Goal: Task Accomplishment & Management: Manage account settings

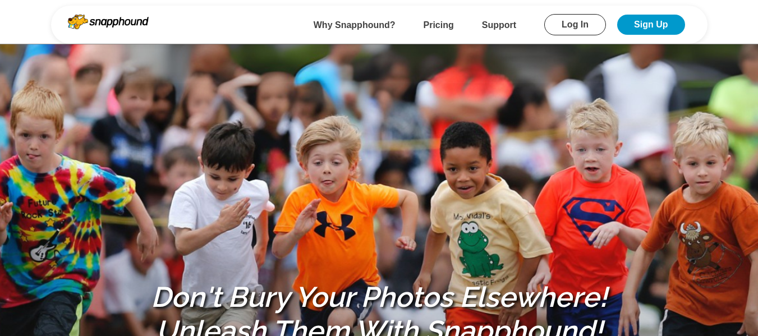
click at [572, 22] on link "Log In" at bounding box center [575, 24] width 62 height 21
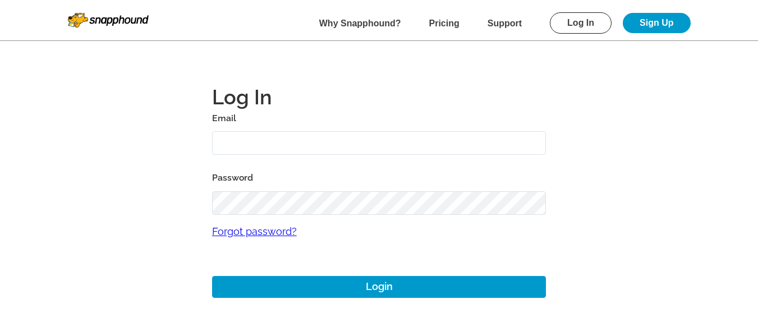
click at [331, 138] on input "text" at bounding box center [379, 143] width 334 height 24
type input "[EMAIL_ADDRESS][DOMAIN_NAME]"
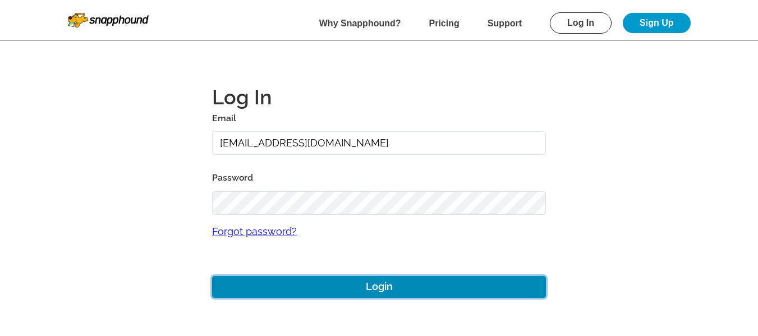
click at [311, 289] on button "Login" at bounding box center [379, 287] width 334 height 22
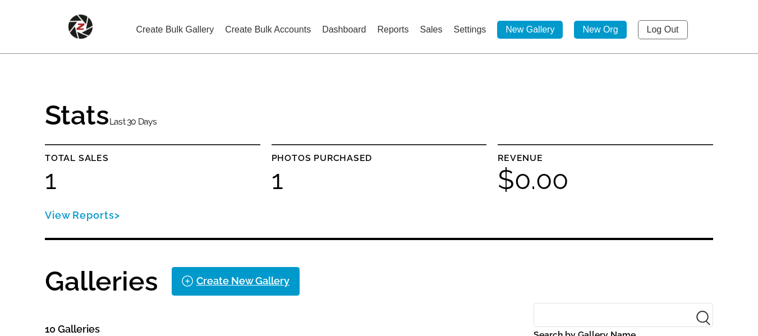
click at [468, 23] on li "Settings" at bounding box center [469, 29] width 33 height 18
click at [468, 29] on link "Settings" at bounding box center [469, 30] width 33 height 10
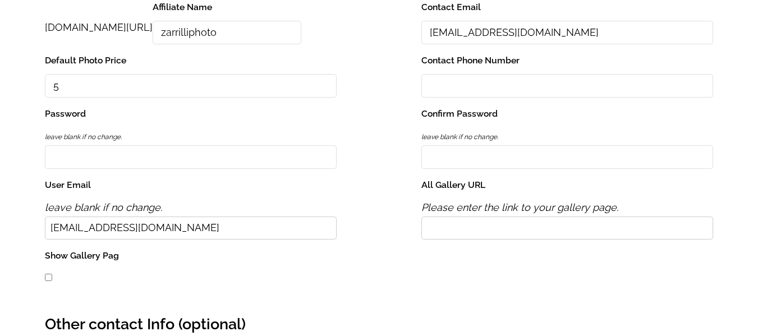
scroll to position [337, 0]
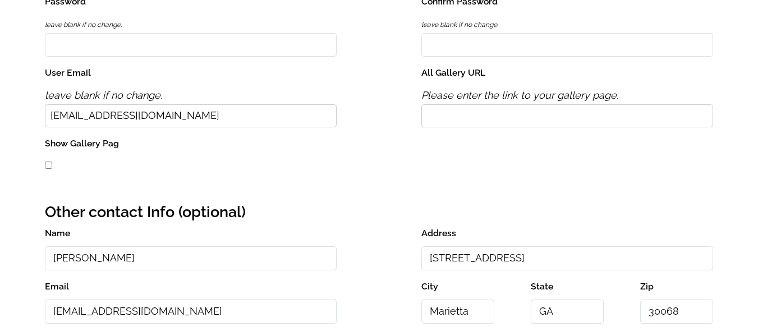
click at [468, 114] on input "All Gallery URL" at bounding box center [567, 115] width 292 height 23
type input "https://xyz.com"
click at [46, 163] on input "Show Gallery Pag" at bounding box center [48, 165] width 7 height 7
checkbox input "true"
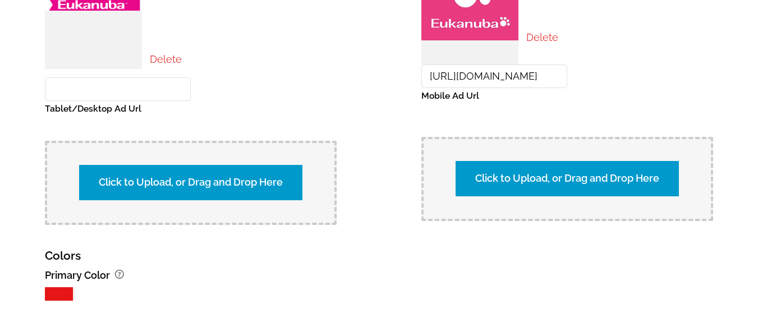
scroll to position [1272, 0]
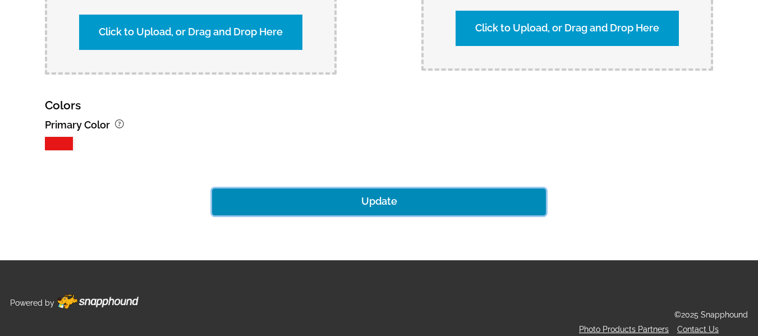
click at [370, 196] on button "Update" at bounding box center [379, 201] width 334 height 27
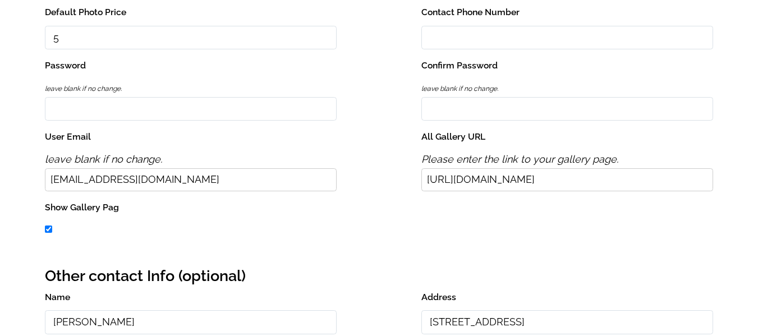
scroll to position [94, 0]
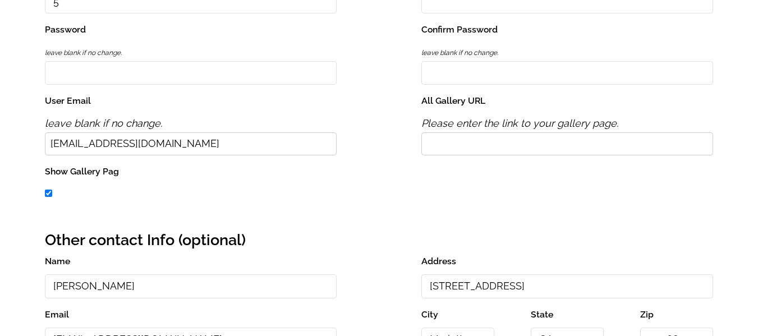
scroll to position [280, 0]
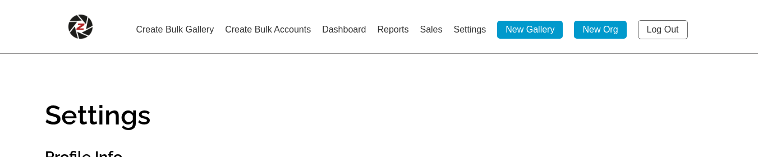
click at [671, 26] on link "Log Out" at bounding box center [663, 29] width 50 height 19
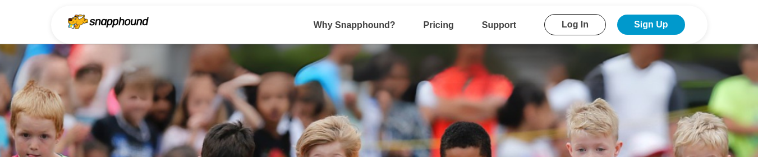
click at [576, 30] on link "Log In" at bounding box center [575, 24] width 62 height 21
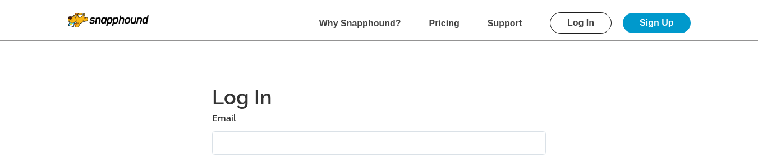
scroll to position [56, 0]
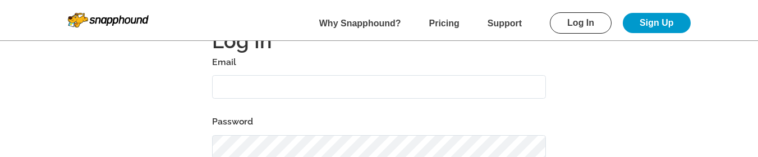
click at [333, 78] on input "text" at bounding box center [379, 87] width 334 height 24
type input "[EMAIL_ADDRESS][DOMAIN_NAME]"
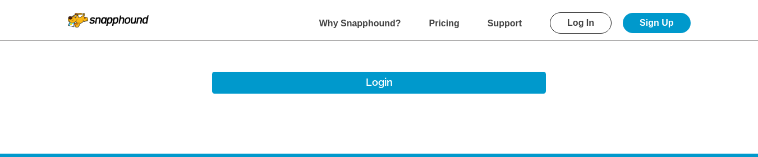
scroll to position [224, 0]
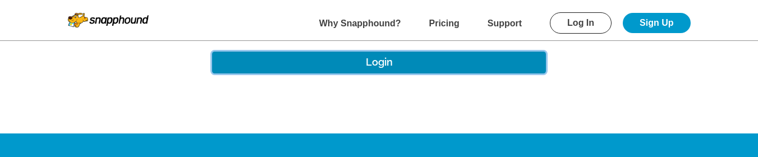
click at [382, 54] on button "Login" at bounding box center [379, 63] width 334 height 22
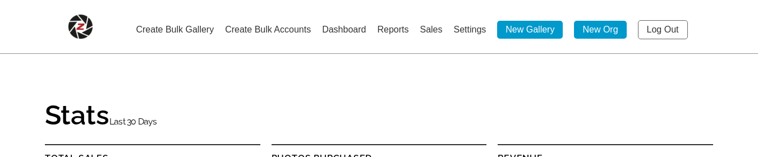
click at [465, 32] on link "Settings" at bounding box center [469, 30] width 33 height 10
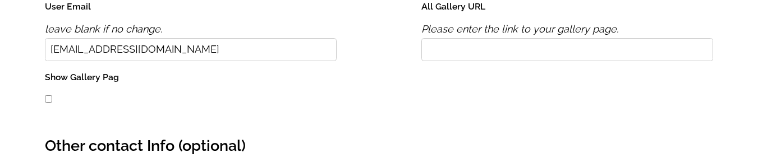
scroll to position [393, 0]
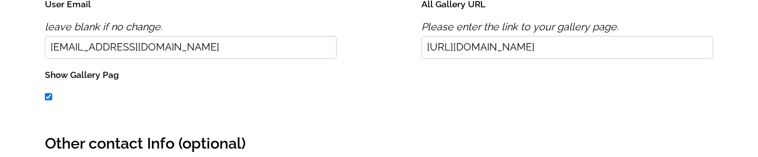
scroll to position [449, 0]
